Goal: Information Seeking & Learning: Check status

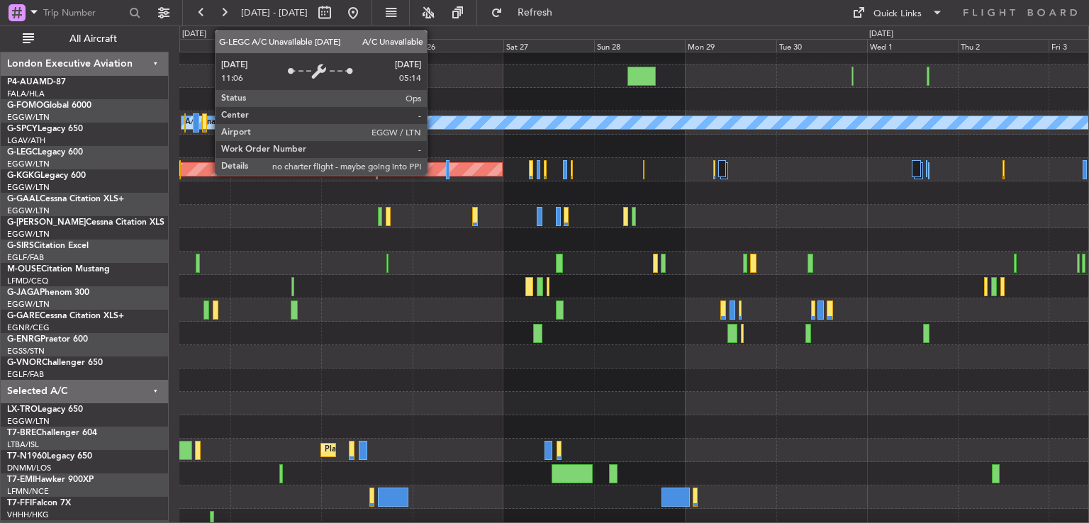
scroll to position [34, 0]
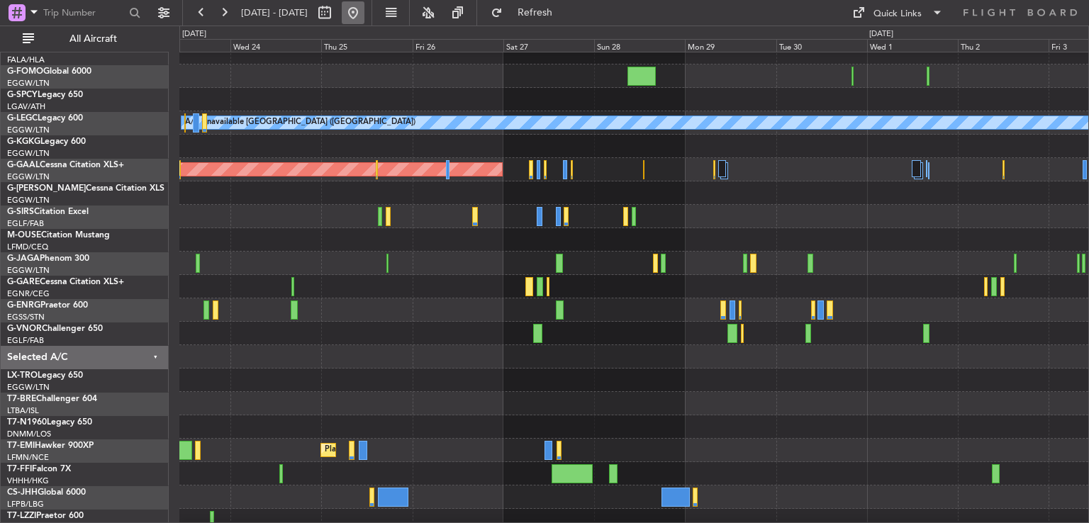
click at [364, 4] on button at bounding box center [353, 12] width 23 height 23
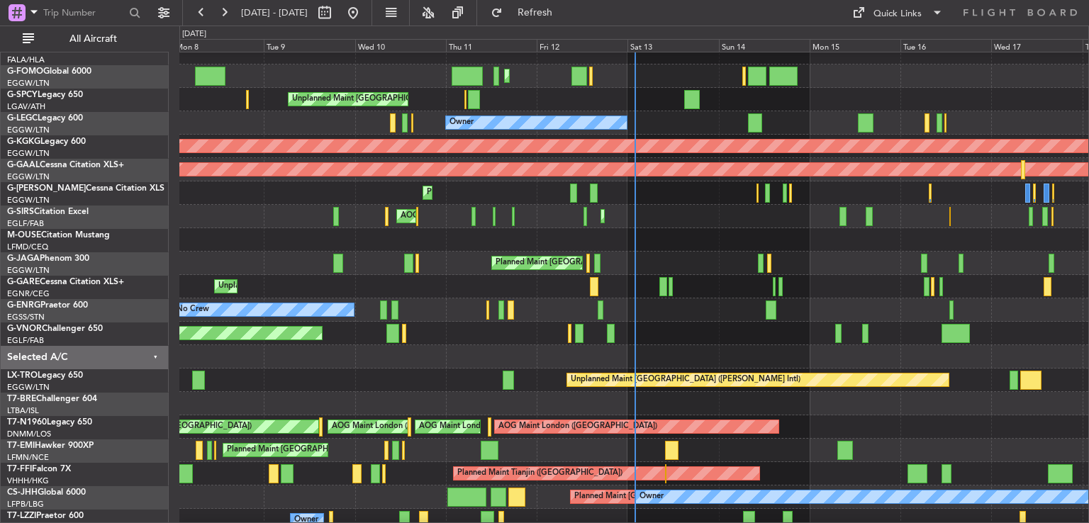
click at [428, 291] on div "Unplanned Maint [PERSON_NAME]" at bounding box center [633, 286] width 909 height 23
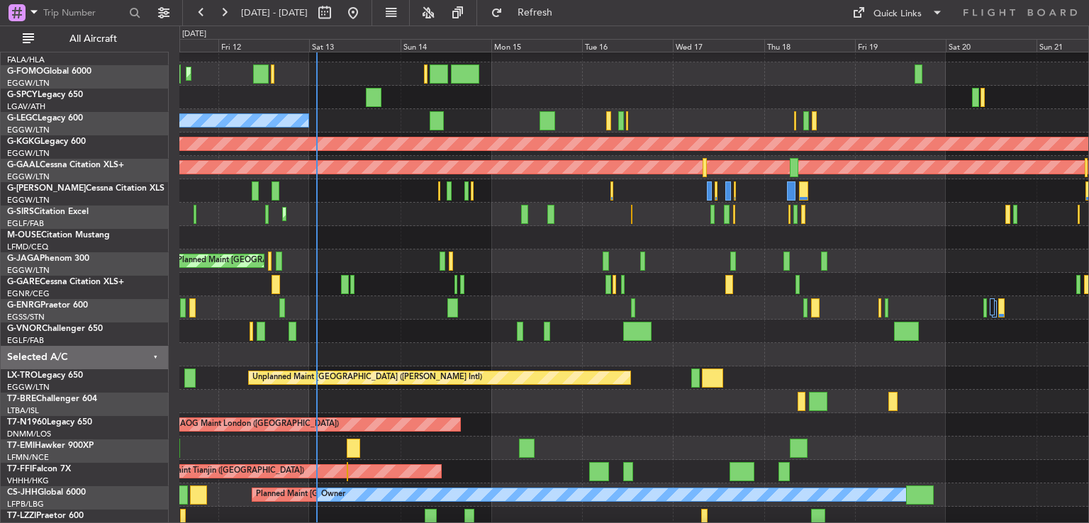
scroll to position [37, 0]
click at [219, 13] on button at bounding box center [224, 12] width 23 height 23
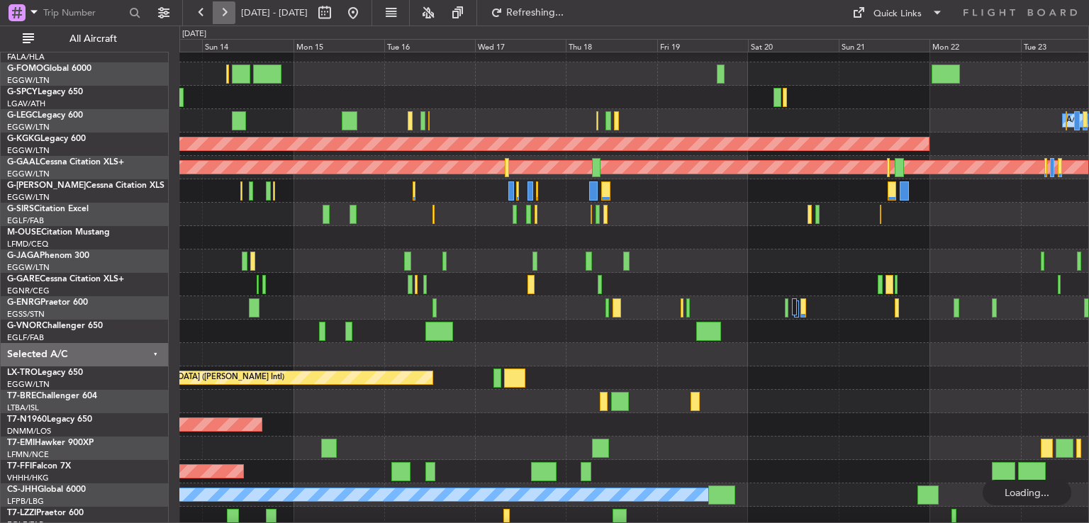
click at [219, 13] on button at bounding box center [224, 12] width 23 height 23
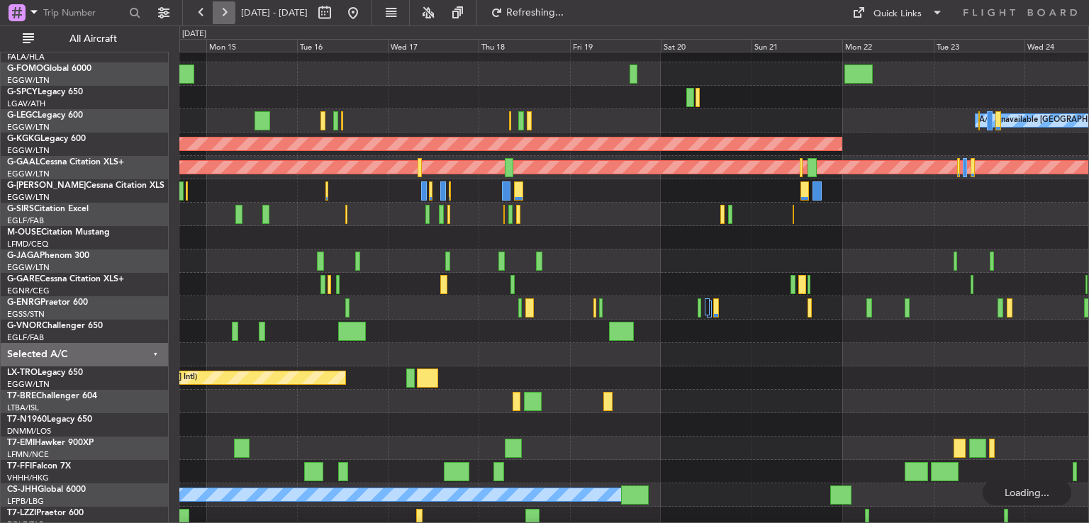
click at [219, 13] on button at bounding box center [224, 12] width 23 height 23
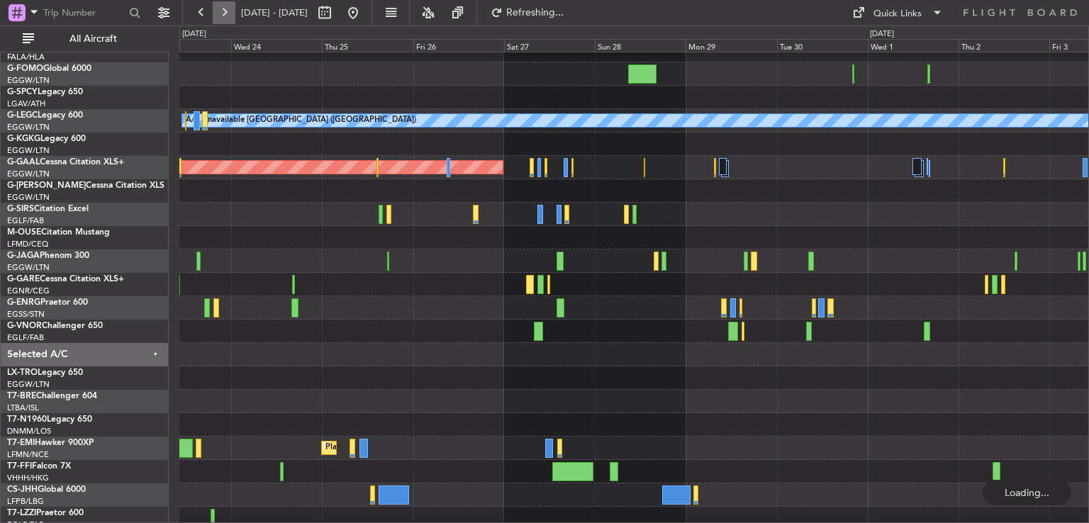
click at [219, 13] on button at bounding box center [224, 12] width 23 height 23
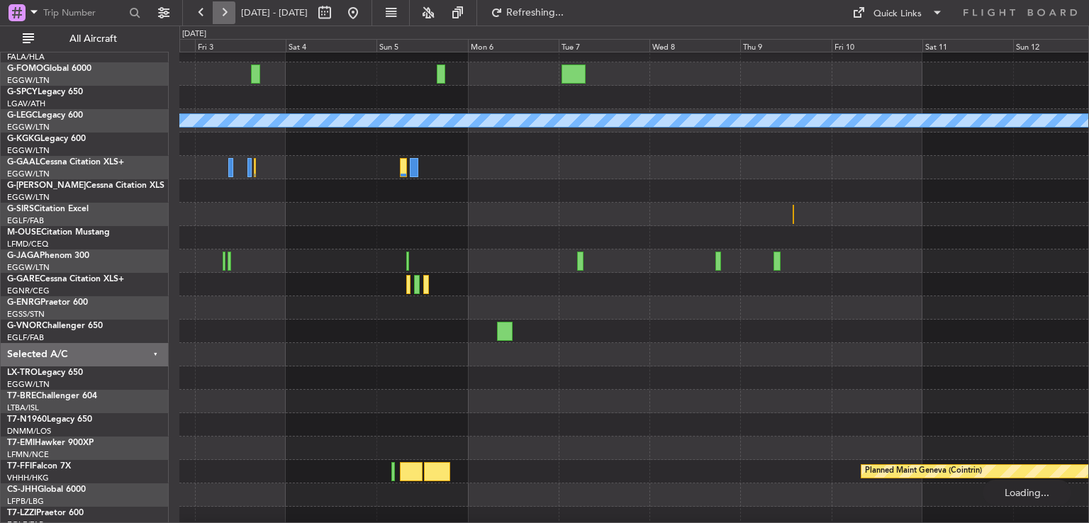
click at [219, 13] on button at bounding box center [224, 12] width 23 height 23
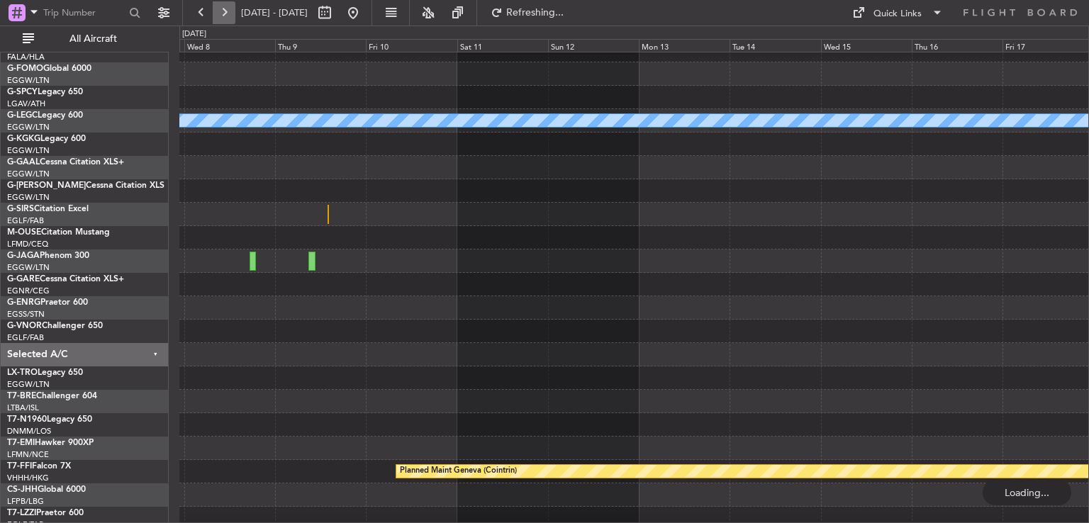
click at [219, 13] on button at bounding box center [224, 12] width 23 height 23
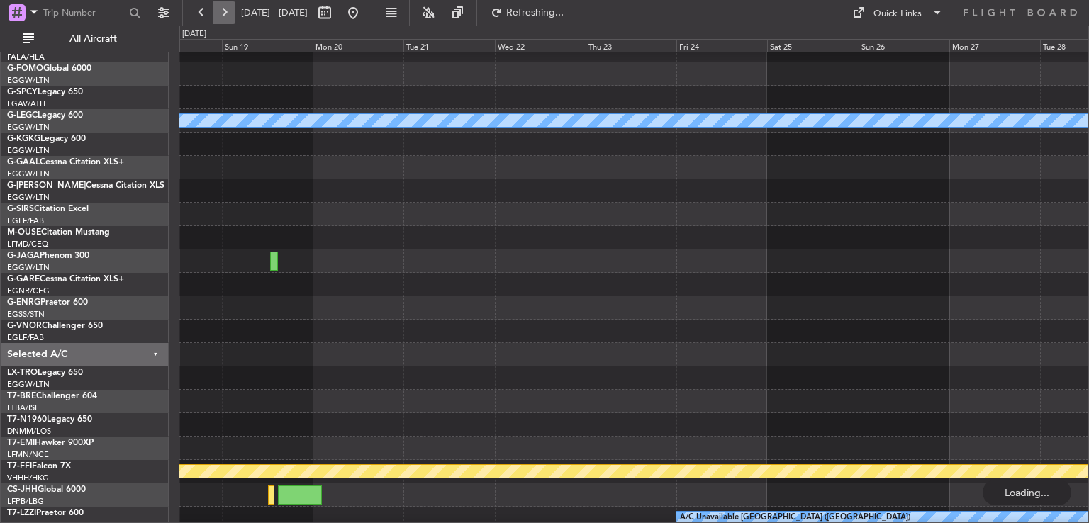
click at [219, 13] on button at bounding box center [224, 12] width 23 height 23
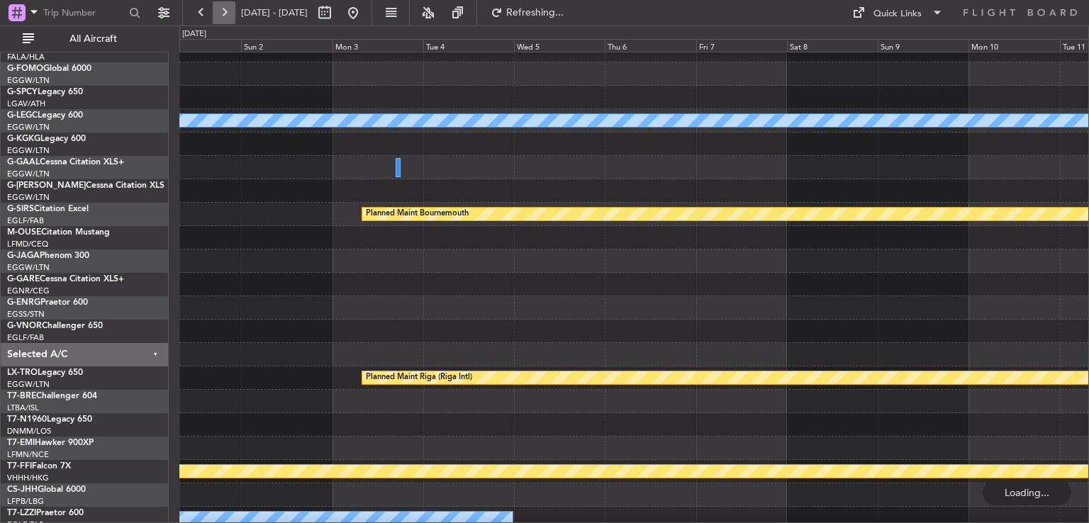
click at [219, 13] on button at bounding box center [224, 12] width 23 height 23
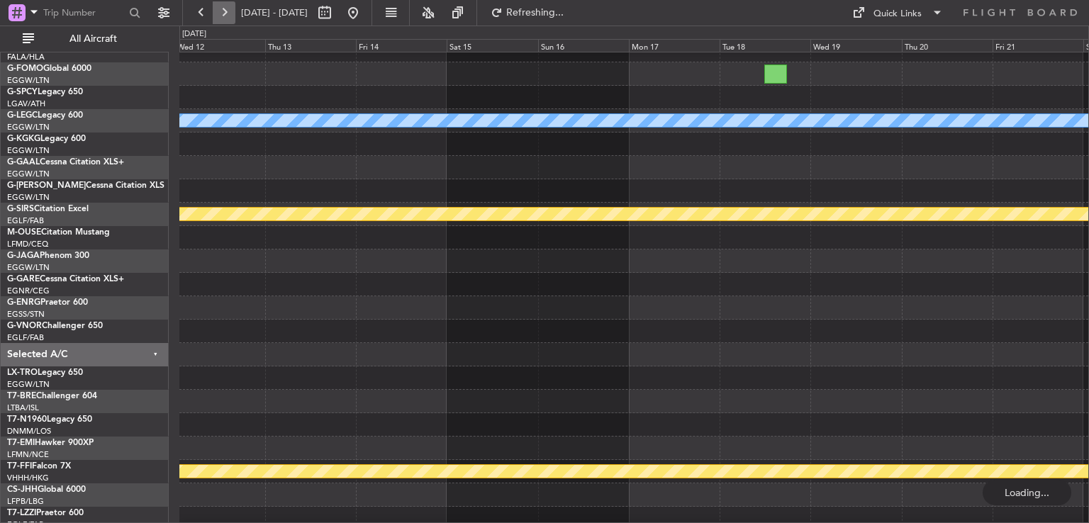
click at [219, 13] on button at bounding box center [224, 12] width 23 height 23
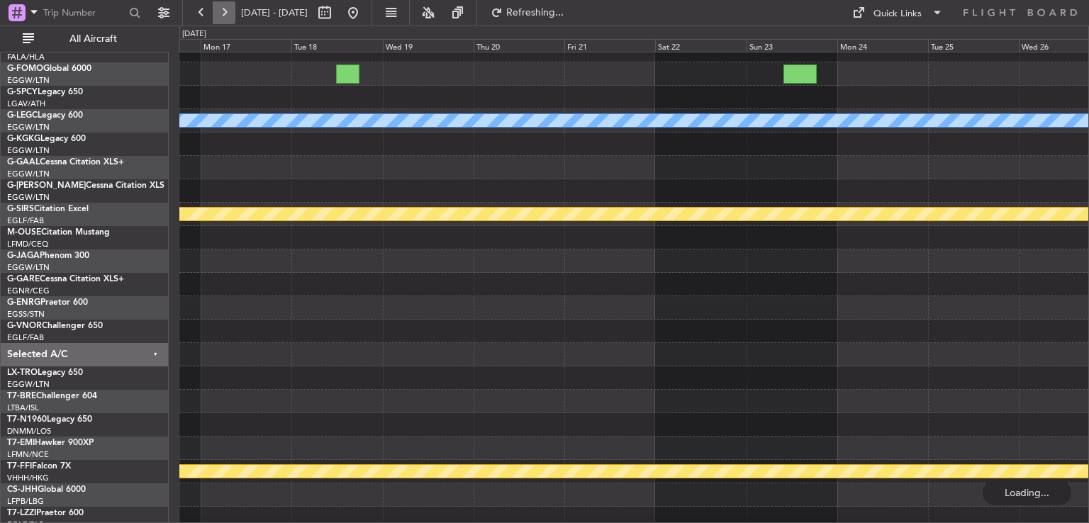
click at [219, 13] on button at bounding box center [224, 12] width 23 height 23
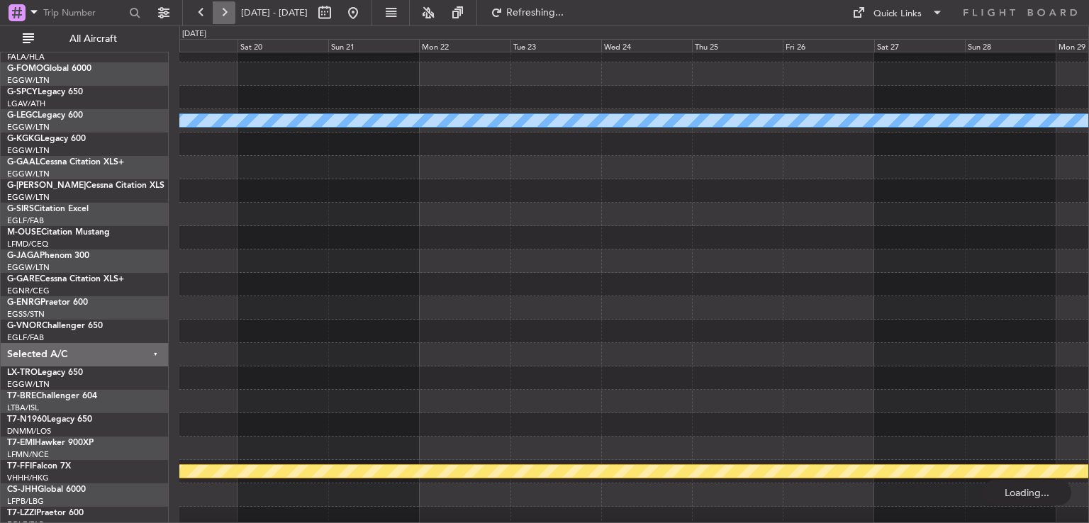
click at [219, 13] on button at bounding box center [224, 12] width 23 height 23
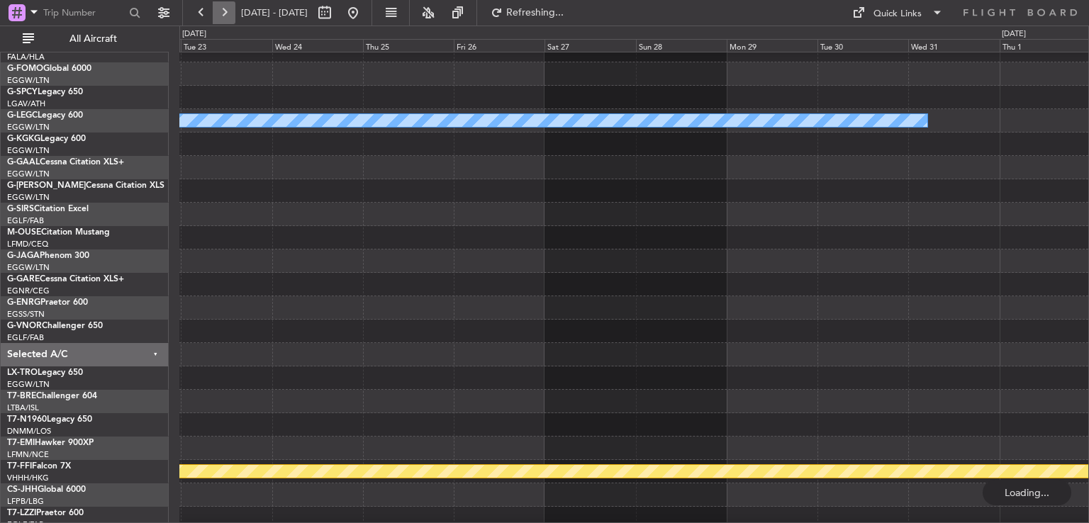
click at [219, 13] on button at bounding box center [224, 12] width 23 height 23
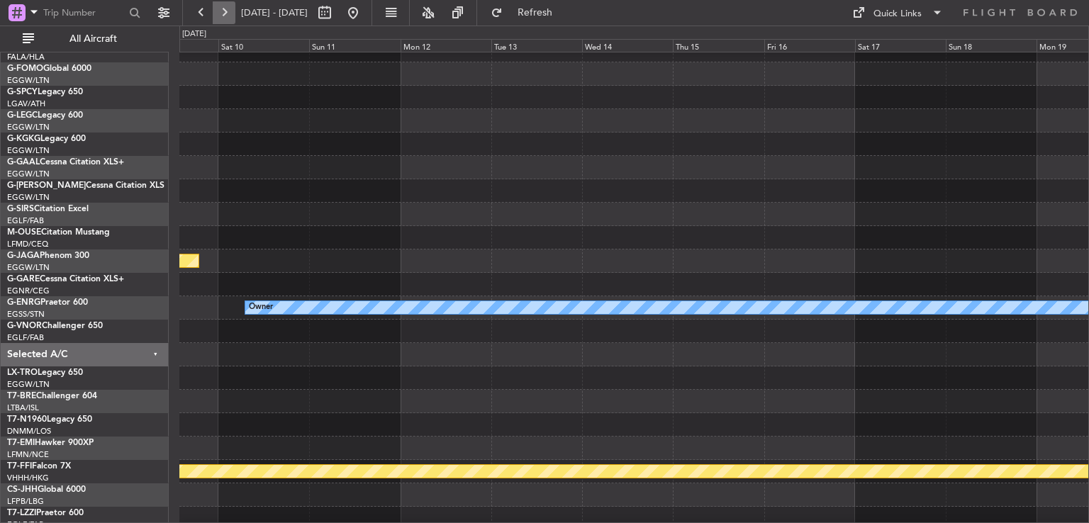
click at [219, 13] on button at bounding box center [224, 12] width 23 height 23
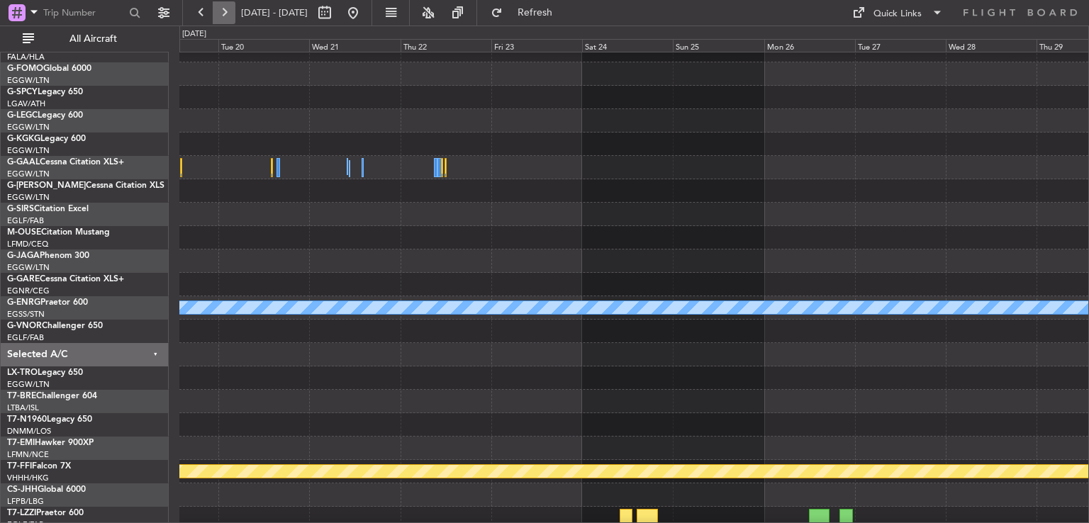
click at [219, 13] on button at bounding box center [224, 12] width 23 height 23
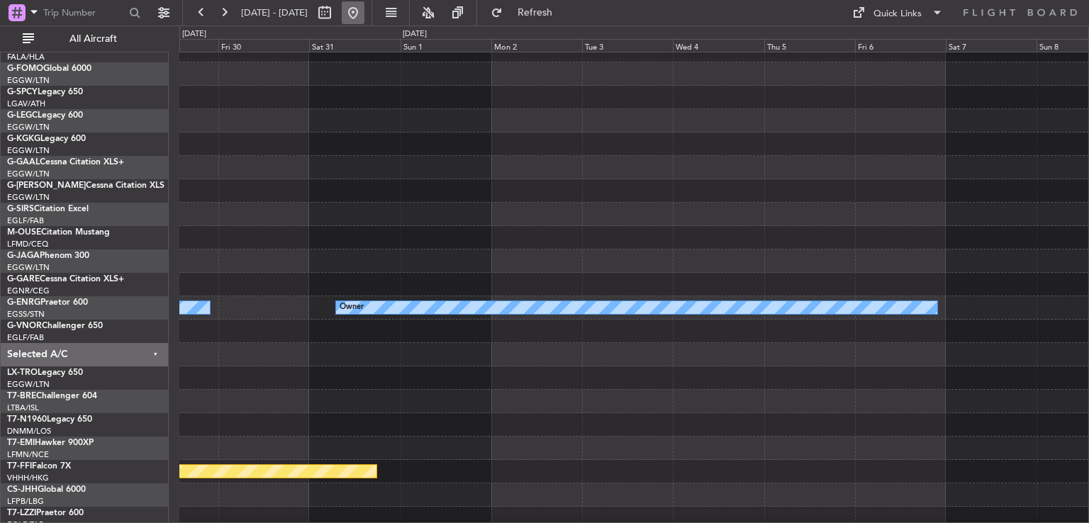
click at [364, 8] on button at bounding box center [353, 12] width 23 height 23
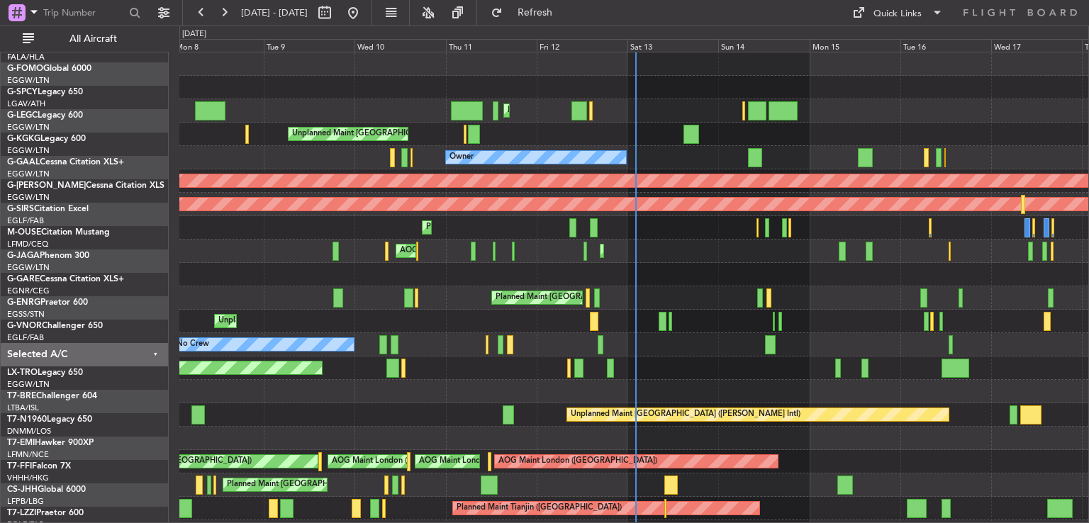
scroll to position [0, 0]
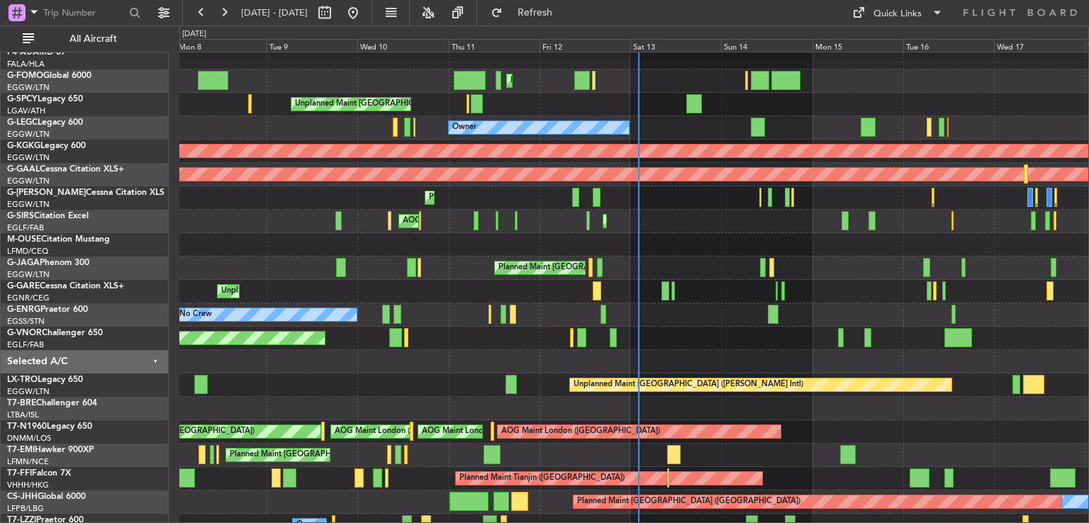
click at [717, 190] on div "Planned Maint [GEOGRAPHIC_DATA] ([GEOGRAPHIC_DATA])" at bounding box center [633, 198] width 909 height 23
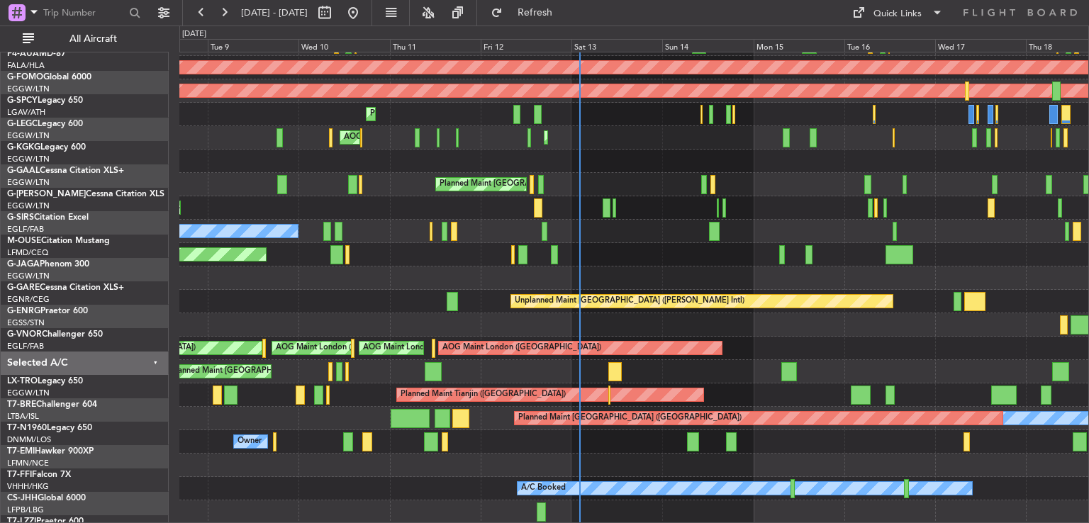
scroll to position [113, 0]
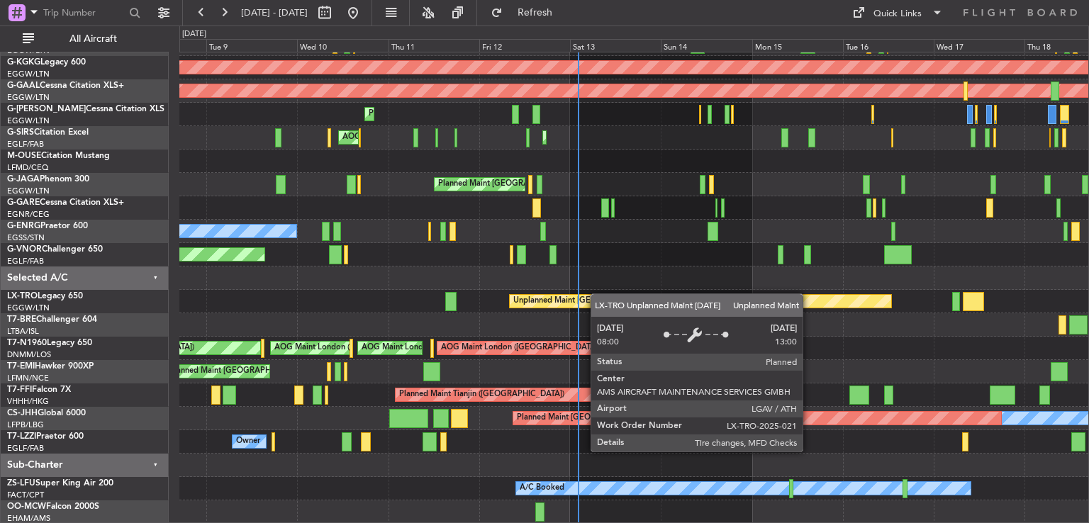
click at [599, 294] on div "Planned Maint [GEOGRAPHIC_DATA] ([GEOGRAPHIC_DATA]) Owner AOG Maint [GEOGRAPHIC…" at bounding box center [633, 231] width 909 height 585
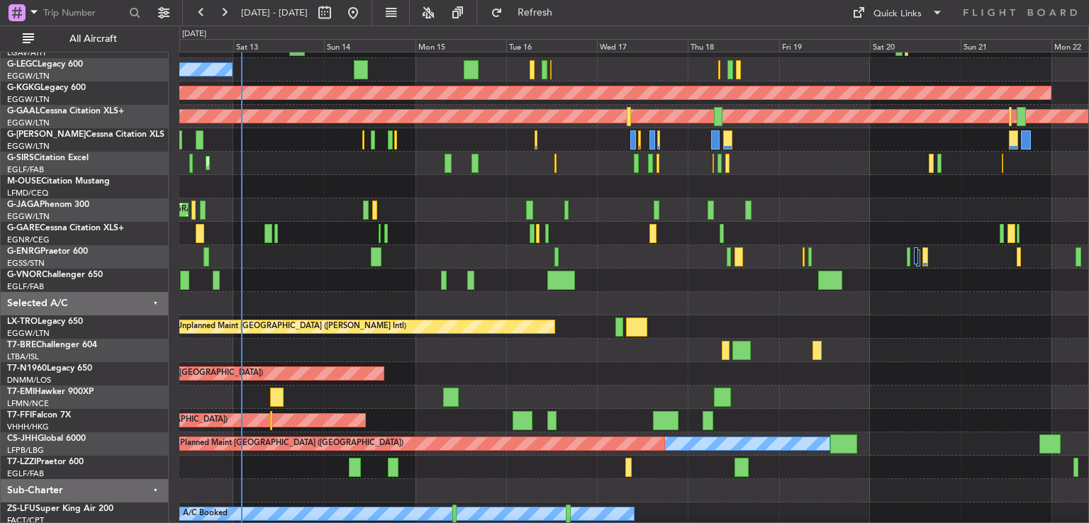
click at [606, 413] on div "Planned Maint Tianjin ([GEOGRAPHIC_DATA])" at bounding box center [633, 420] width 909 height 23
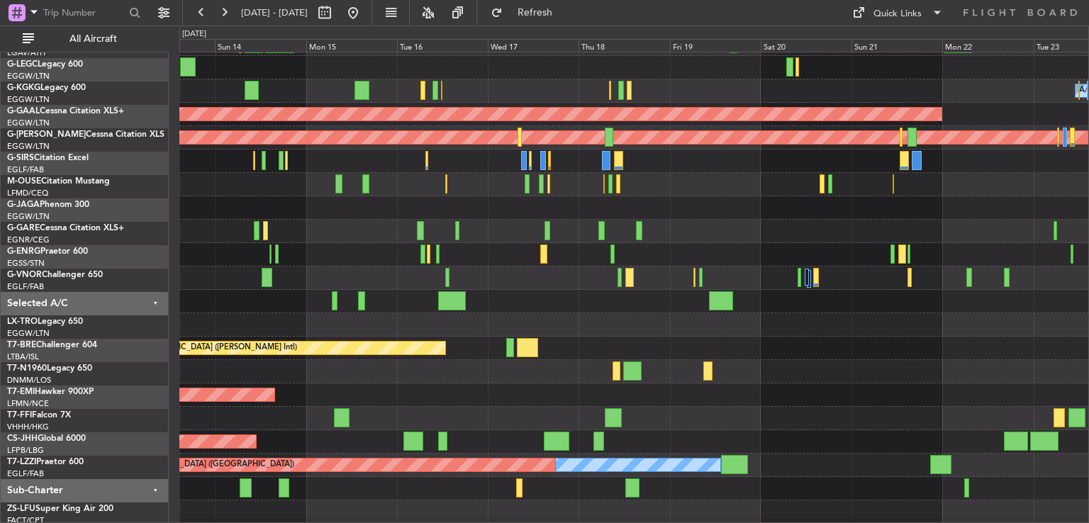
scroll to position [79, 0]
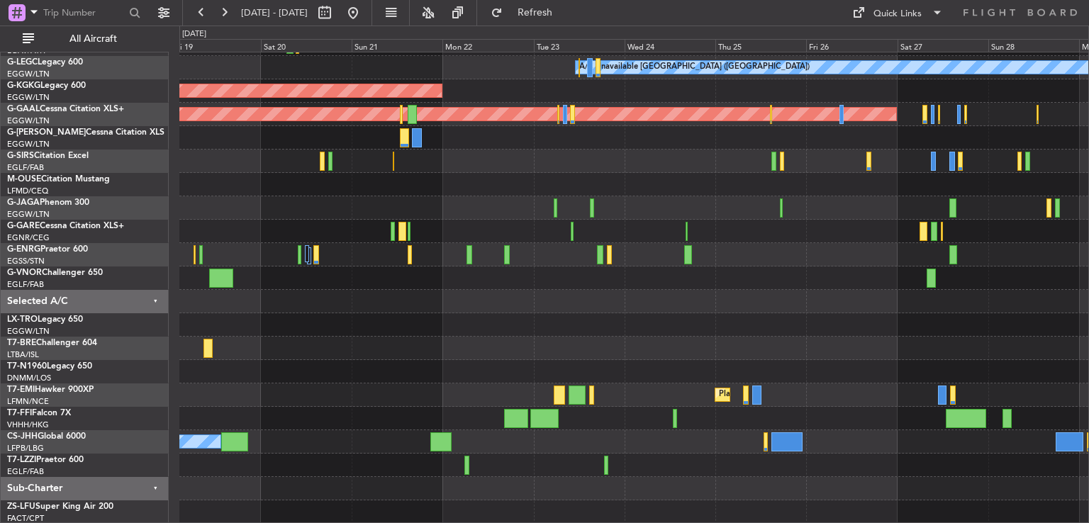
click at [712, 420] on div at bounding box center [633, 418] width 909 height 23
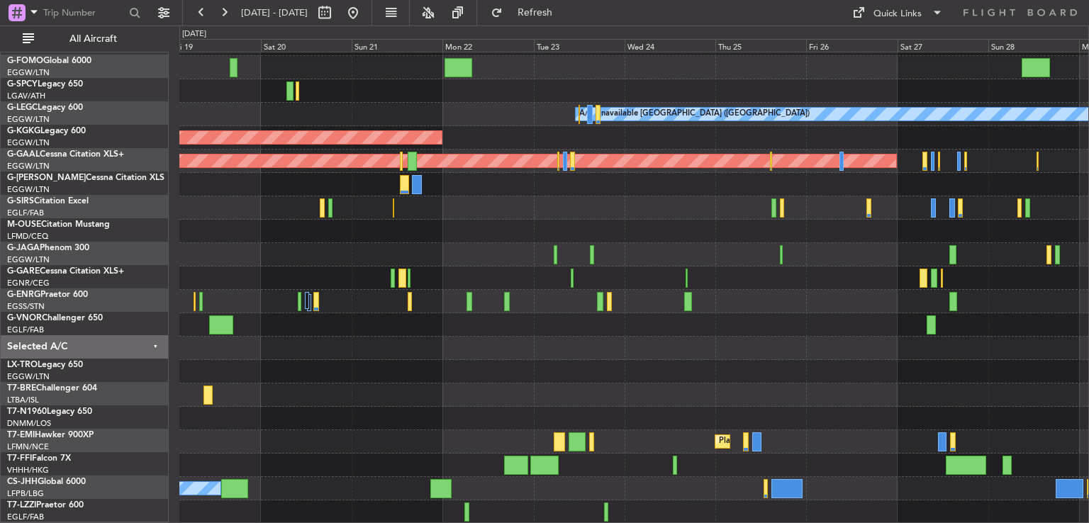
scroll to position [43, 0]
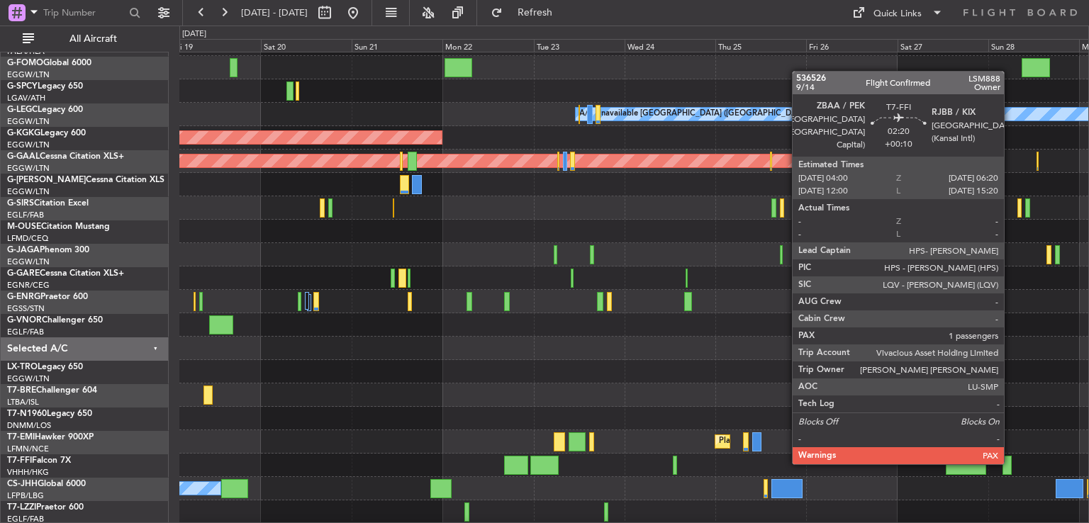
click at [1011, 462] on div at bounding box center [1007, 465] width 9 height 19
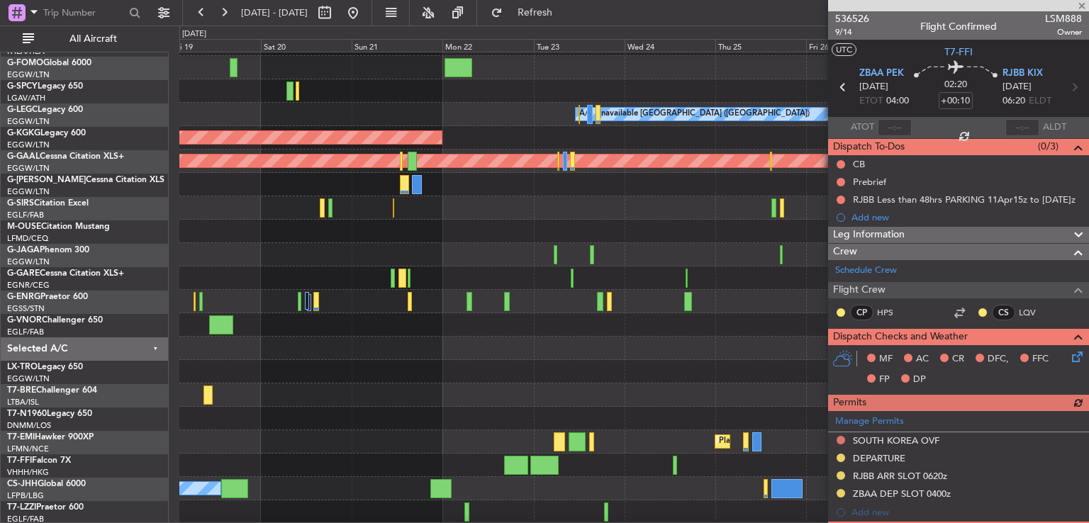
scroll to position [285, 0]
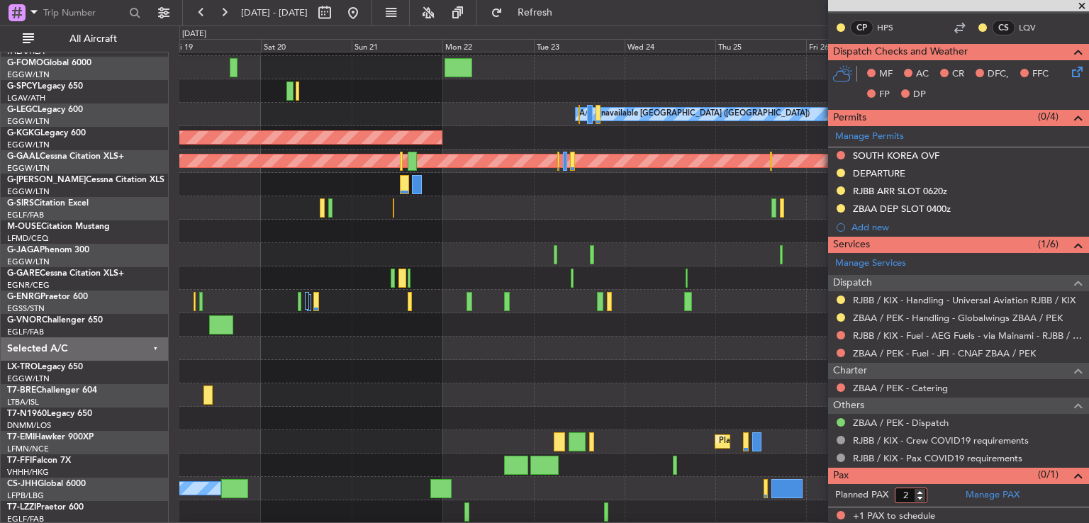
click at [922, 491] on input "2" at bounding box center [911, 496] width 33 height 16
click at [922, 491] on input "3" at bounding box center [911, 496] width 33 height 16
click at [922, 491] on input "4" at bounding box center [911, 496] width 33 height 16
type input "5"
click at [922, 491] on input "5" at bounding box center [911, 496] width 33 height 16
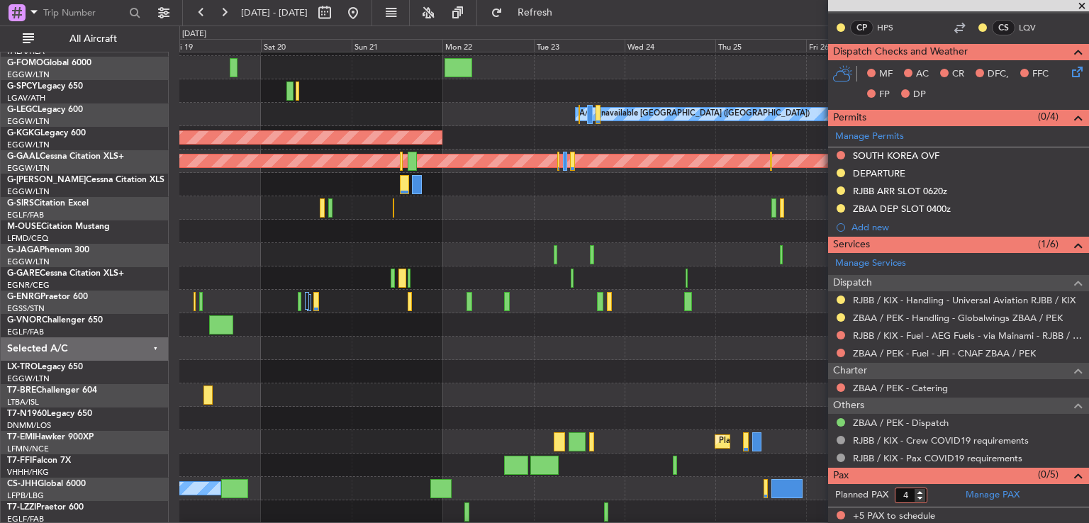
click at [921, 498] on input "4" at bounding box center [911, 496] width 33 height 16
click at [922, 489] on input "5" at bounding box center [911, 496] width 33 height 16
click at [940, 494] on form "Planned PAX 5" at bounding box center [893, 495] width 130 height 23
click at [980, 494] on link "Manage PAX" at bounding box center [993, 496] width 54 height 14
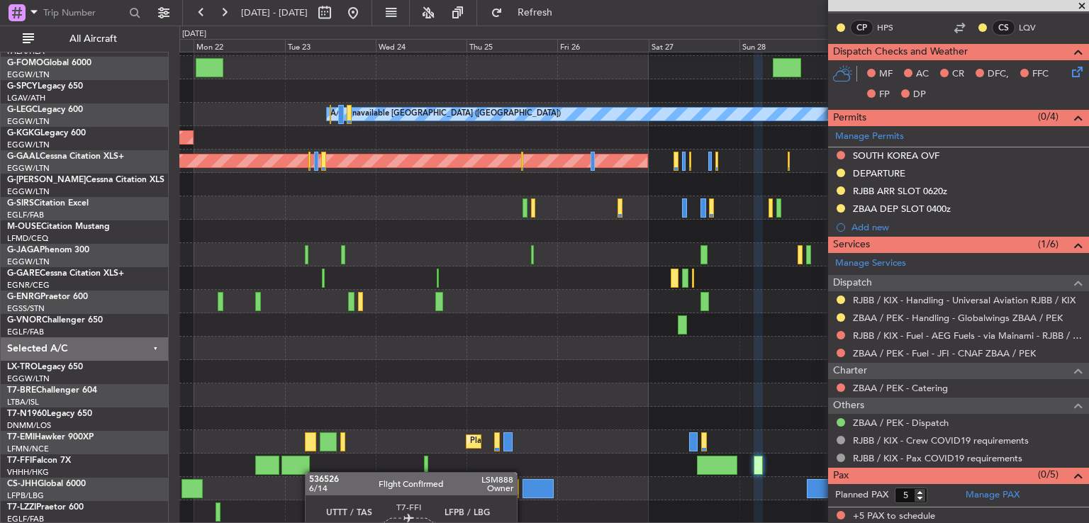
click at [255, 443] on div "A/C Unavailable [GEOGRAPHIC_DATA] ([GEOGRAPHIC_DATA]) AOG Maint [GEOGRAPHIC_DAT…" at bounding box center [633, 266] width 909 height 515
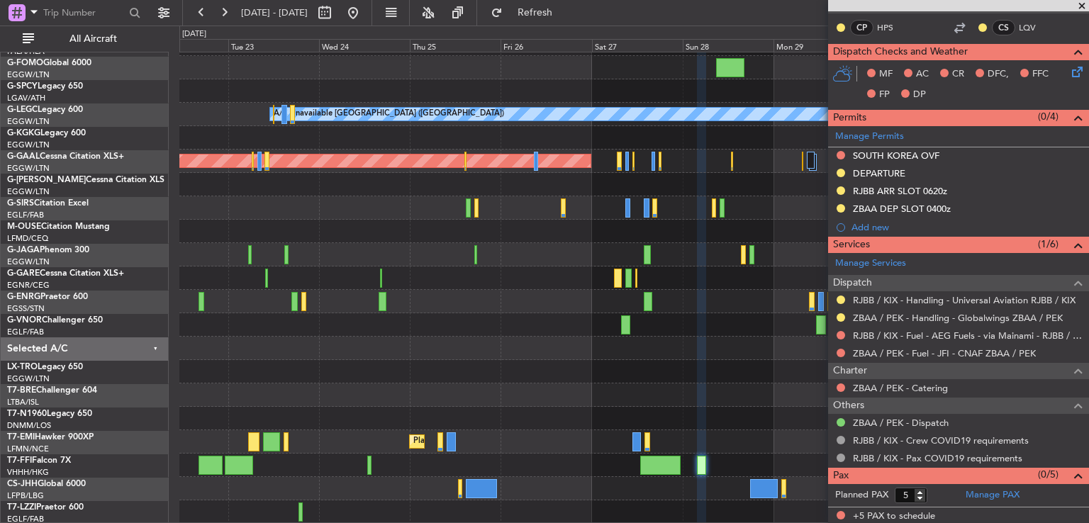
click at [1081, 6] on span at bounding box center [1082, 6] width 14 height 13
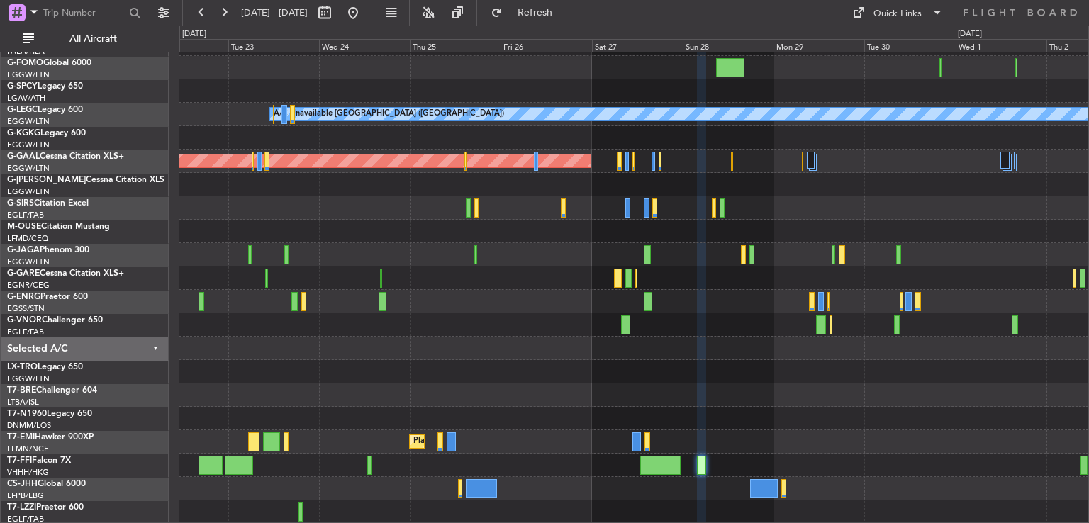
type input "0"
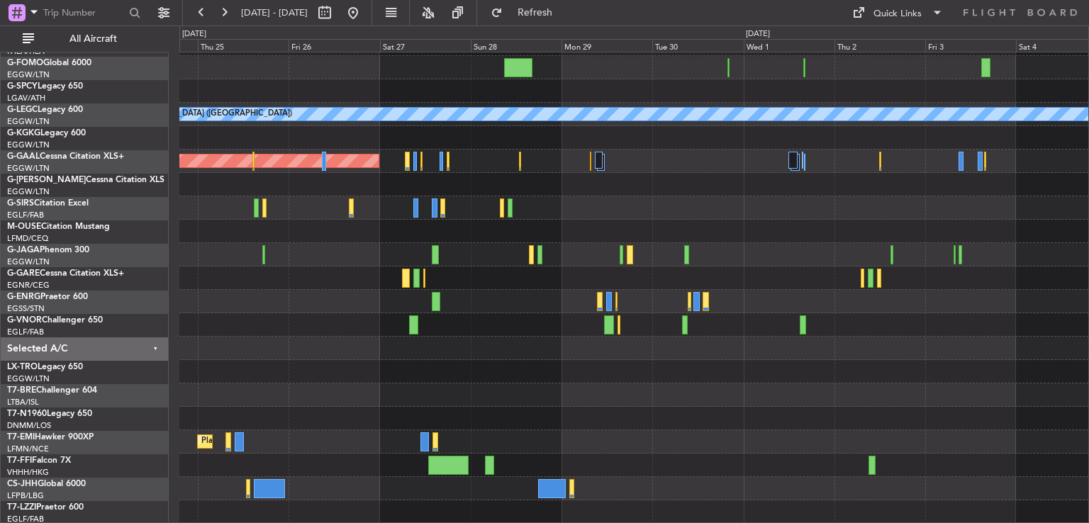
click at [657, 411] on div "A/C Unavailable [GEOGRAPHIC_DATA] ([GEOGRAPHIC_DATA]) Planned [GEOGRAPHIC_DATA]…" at bounding box center [633, 266] width 909 height 515
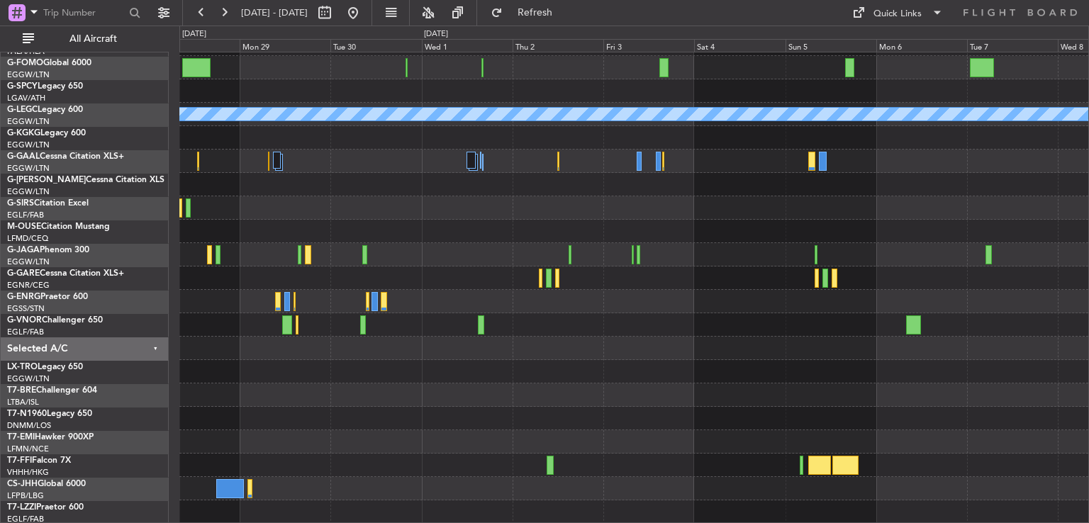
click at [593, 398] on div "A/C Unavailable [GEOGRAPHIC_DATA] ([GEOGRAPHIC_DATA]) Planned [GEOGRAPHIC_DATA]…" at bounding box center [633, 266] width 909 height 515
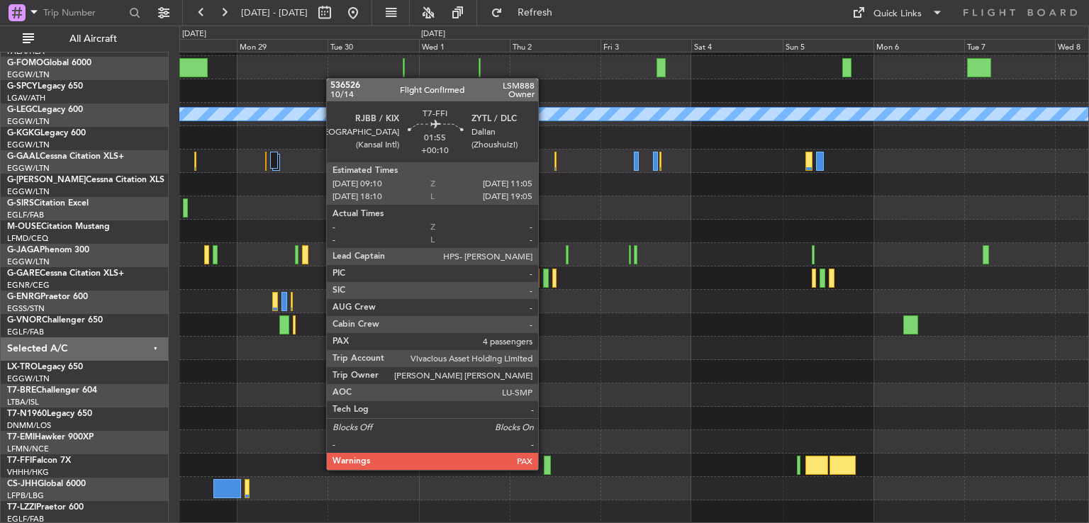
click at [546, 469] on div at bounding box center [548, 465] width 8 height 19
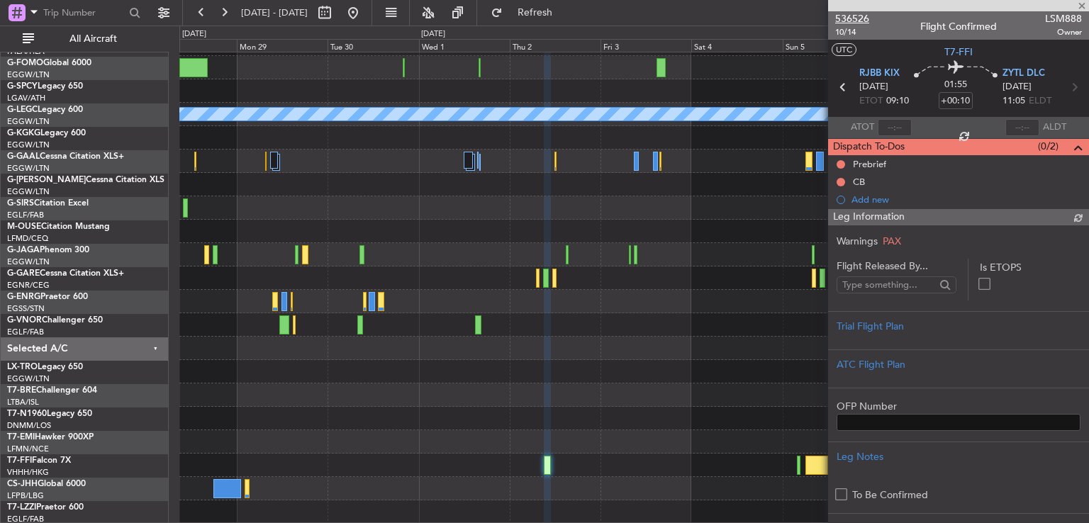
click at [855, 17] on span "536526" at bounding box center [852, 18] width 34 height 15
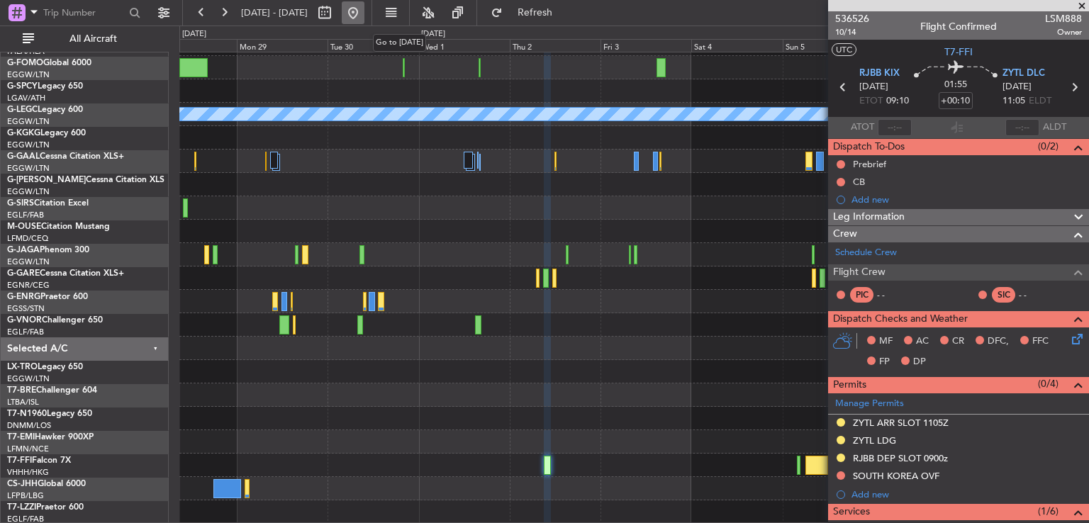
click at [364, 17] on button at bounding box center [353, 12] width 23 height 23
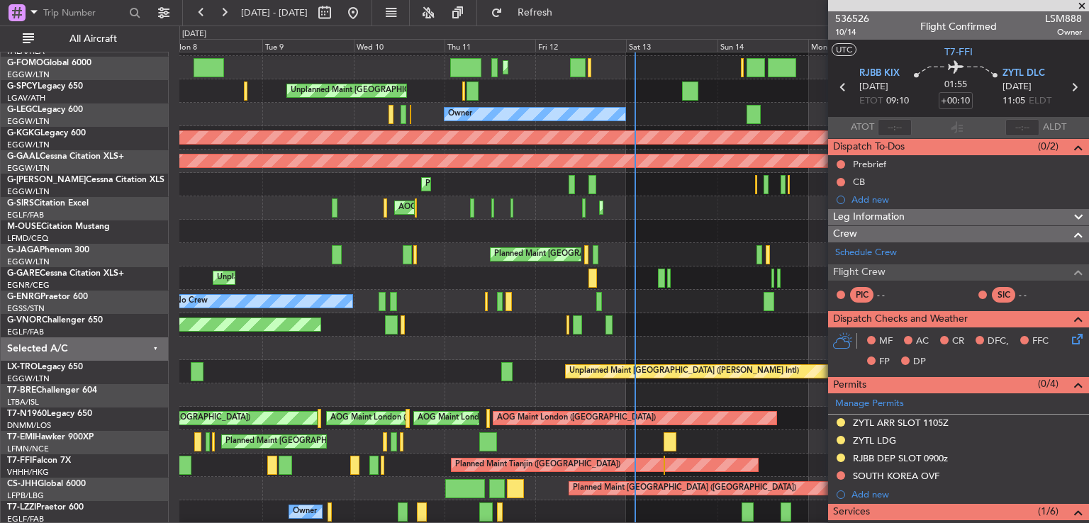
click at [1080, 6] on span at bounding box center [1082, 6] width 14 height 13
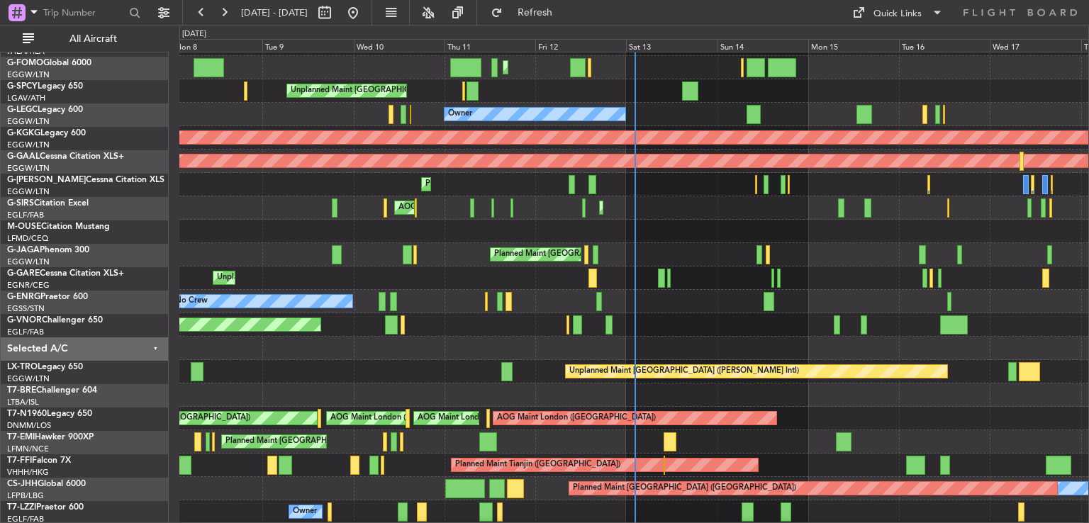
type input "0"
